Goal: Use online tool/utility: Utilize a website feature to perform a specific function

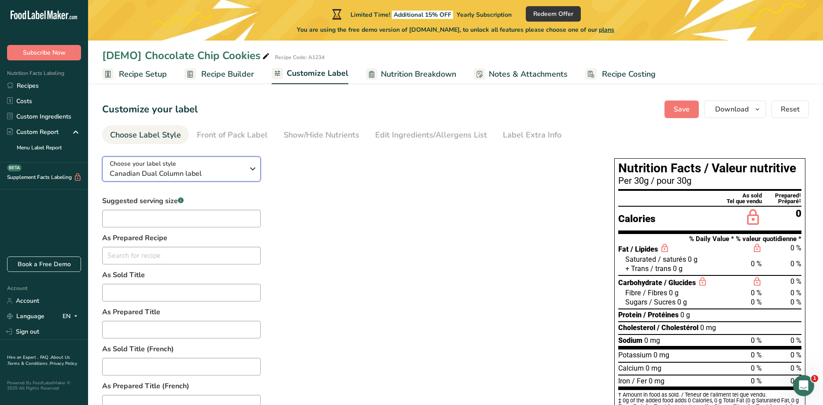
click at [202, 170] on span "Canadian Dual Column label" at bounding box center [177, 173] width 134 height 11
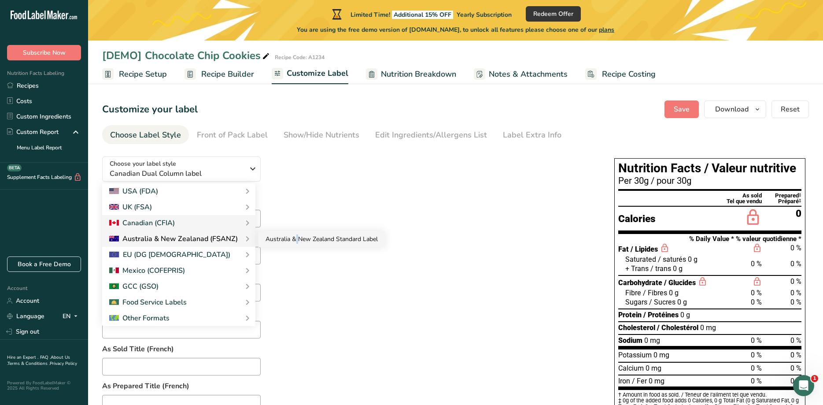
click at [273, 190] on link "Australia & New Zealand Standard Label" at bounding box center [322, 239] width 126 height 16
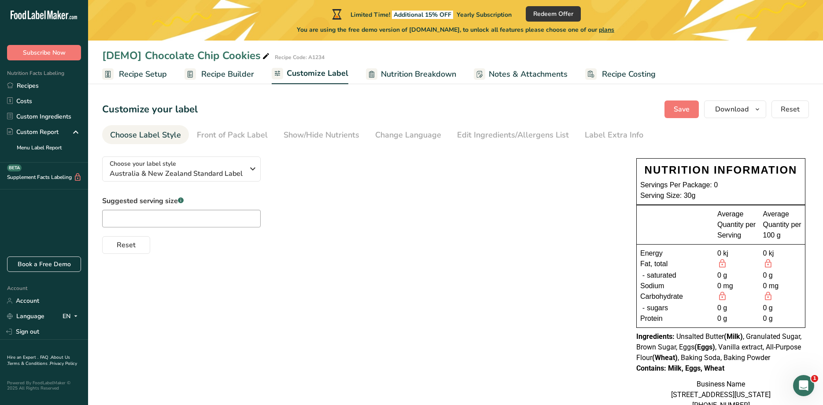
click at [426, 190] on div "Suggested serving size .a-a{fill:#347362;}.b-a{fill:#fff;} Reset" at bounding box center [360, 225] width 517 height 58
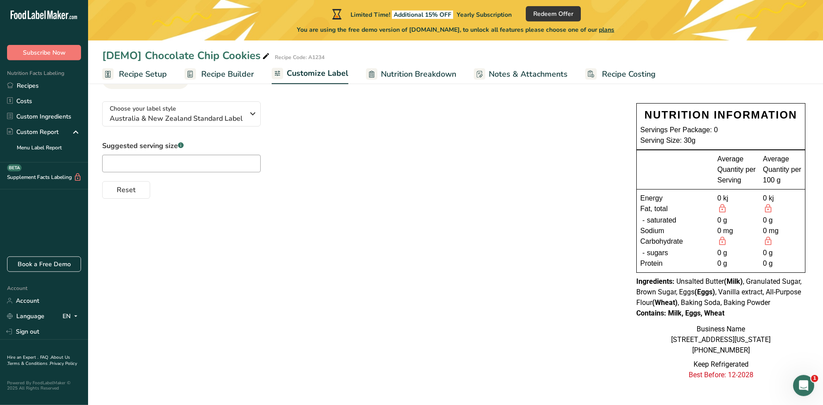
scroll to position [69, 0]
click at [596, 111] on div "Choose your label style [GEOGRAPHIC_DATA] & New Zealand Standard Label USA (FDA…" at bounding box center [360, 146] width 517 height 104
click at [252, 106] on icon "button" at bounding box center [253, 114] width 11 height 16
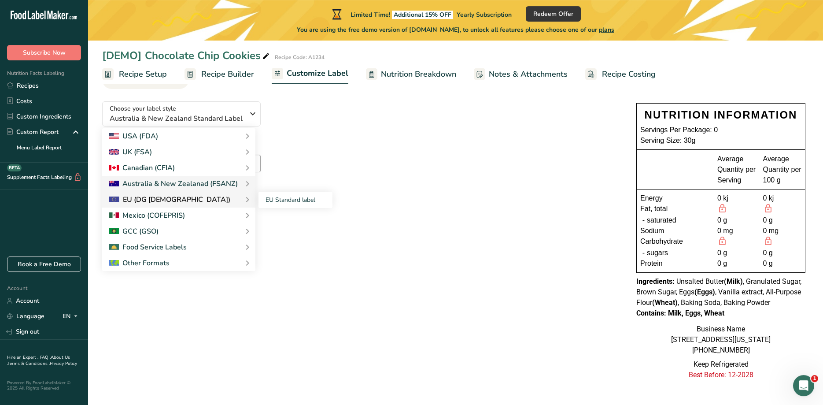
click at [204, 190] on div "EU (DG [DEMOGRAPHIC_DATA])" at bounding box center [178, 199] width 139 height 11
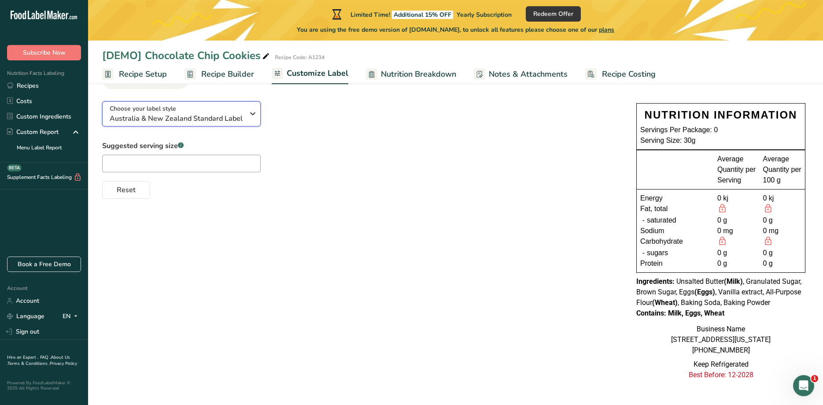
click at [217, 113] on span "Australia & New Zealand Standard Label" at bounding box center [177, 118] width 134 height 11
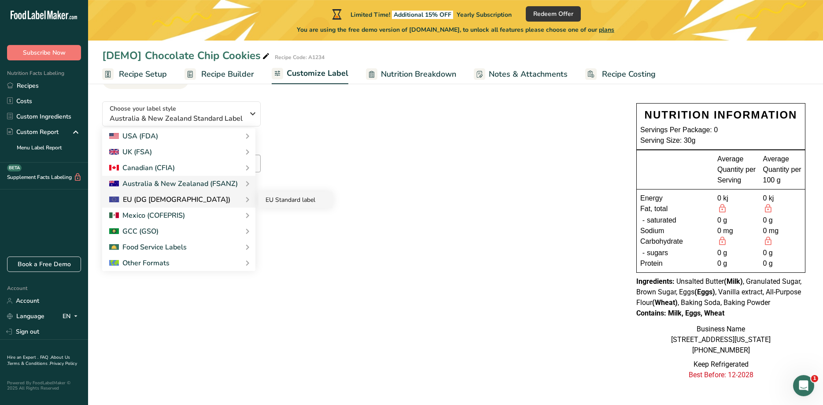
click at [281, 190] on link "EU Standard label" at bounding box center [296, 200] width 74 height 16
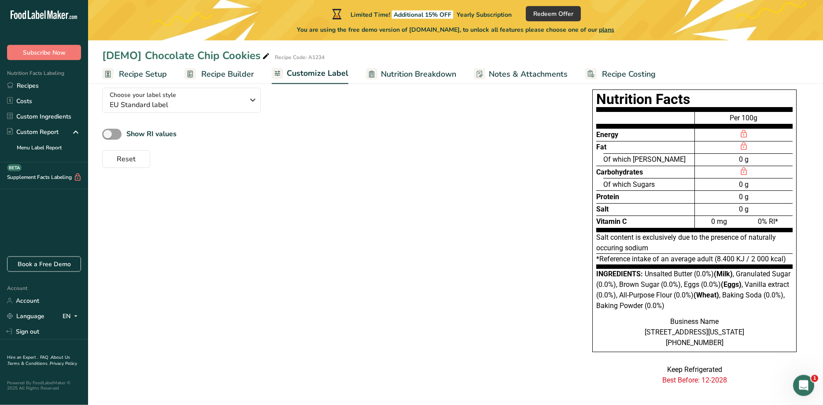
scroll to position [68, 0]
click at [227, 104] on span "EU Standard label" at bounding box center [177, 105] width 134 height 11
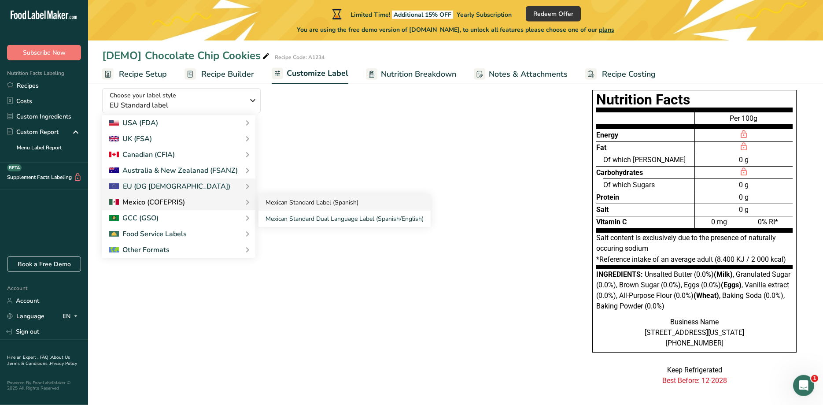
click at [293, 190] on link "Mexican Standard Label (Spanish)" at bounding box center [345, 202] width 172 height 16
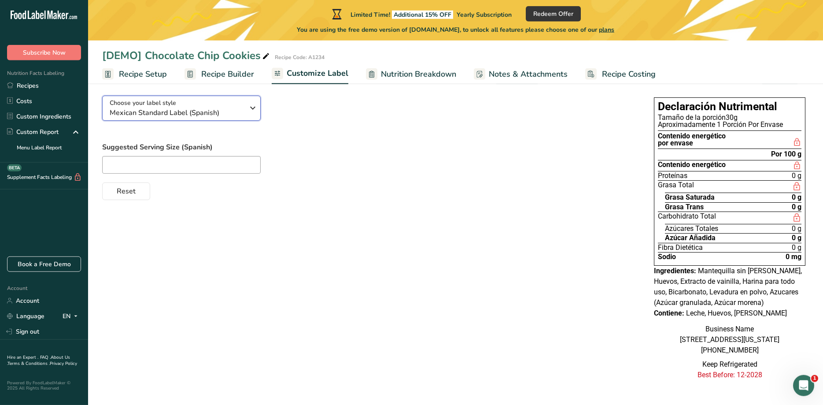
click at [242, 107] on span "Mexican Standard Label (Spanish)" at bounding box center [177, 112] width 134 height 11
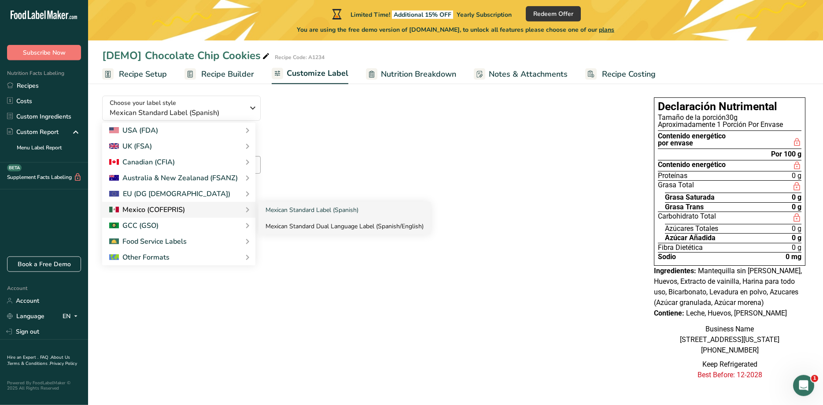
click at [324, 190] on link "Mexican Standard Dual Language Label (Spanish/English)" at bounding box center [345, 226] width 172 height 16
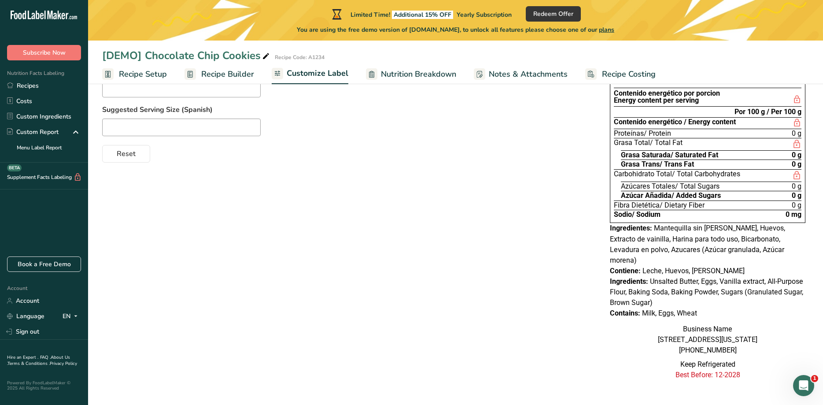
scroll to position [0, 0]
